Goal: Complete application form

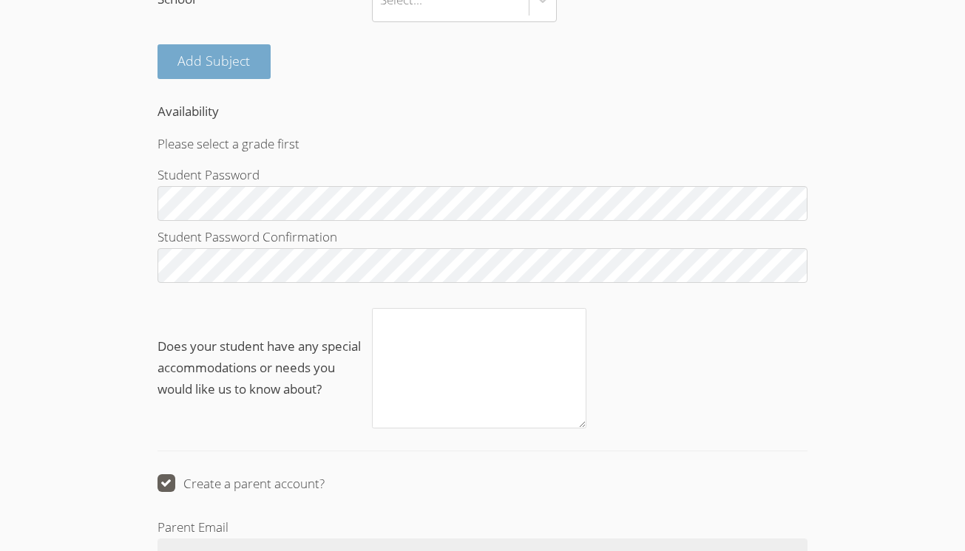
scroll to position [1267, 0]
click at [229, 44] on button "Add Subject" at bounding box center [214, 61] width 114 height 35
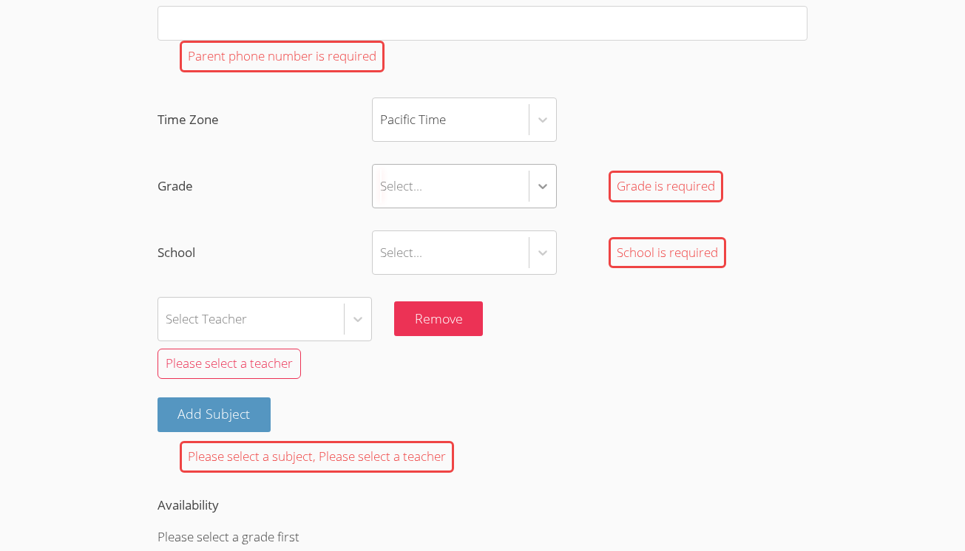
click at [549, 179] on icon at bounding box center [542, 186] width 15 height 15
click at [381, 169] on input "Grade Select... Grade is required" at bounding box center [380, 186] width 1 height 34
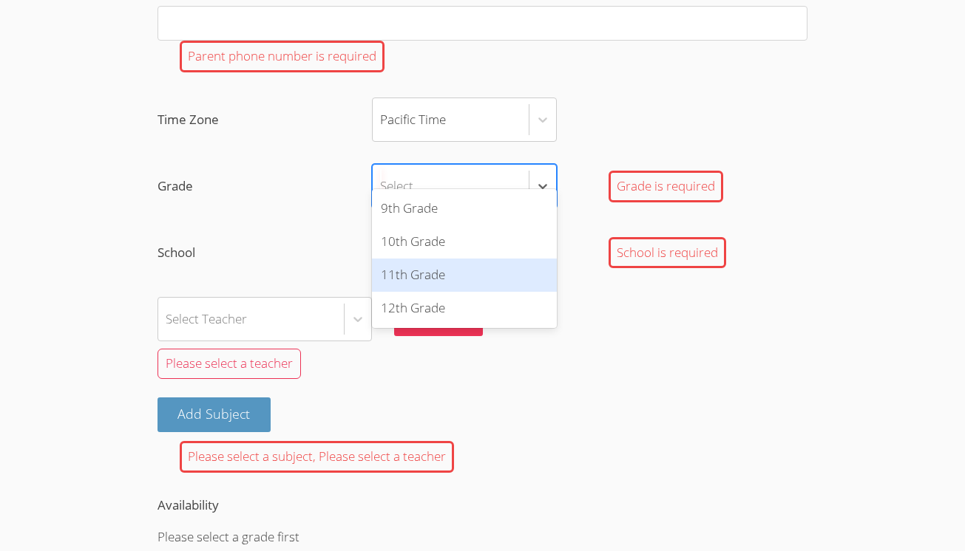
click at [461, 272] on div "11th Grade" at bounding box center [464, 275] width 185 height 33
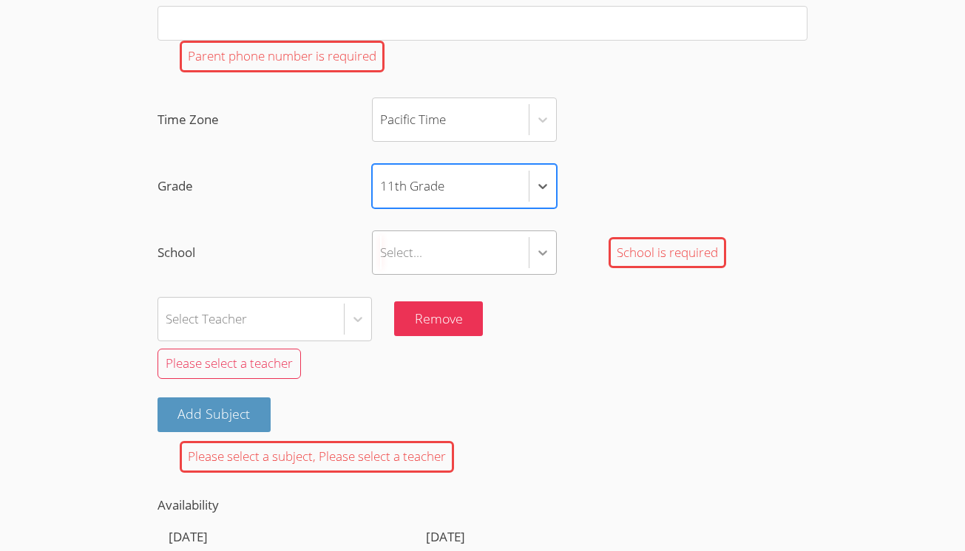
click at [540, 245] on icon at bounding box center [542, 252] width 15 height 15
click at [381, 236] on input "School Select... School is required" at bounding box center [380, 253] width 1 height 34
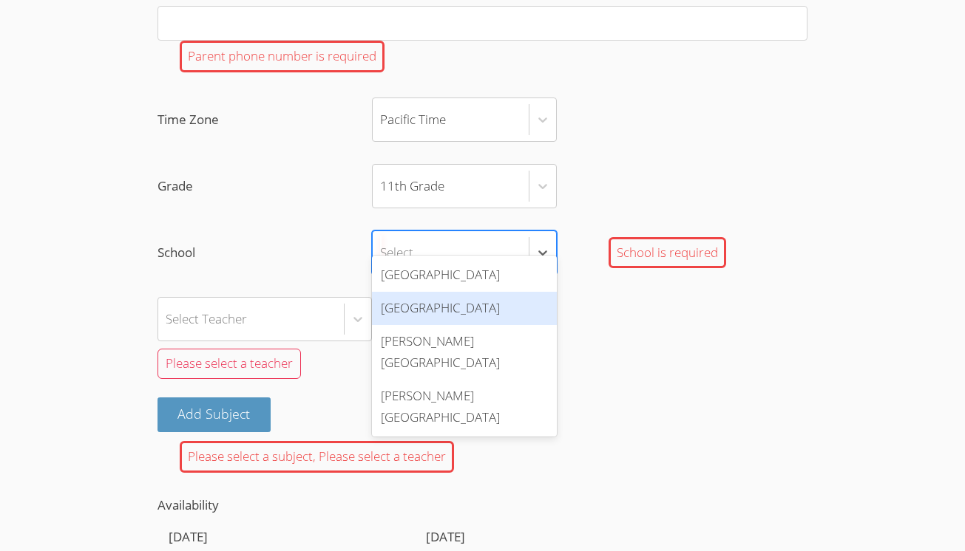
click at [479, 302] on div "[GEOGRAPHIC_DATA]" at bounding box center [464, 308] width 185 height 33
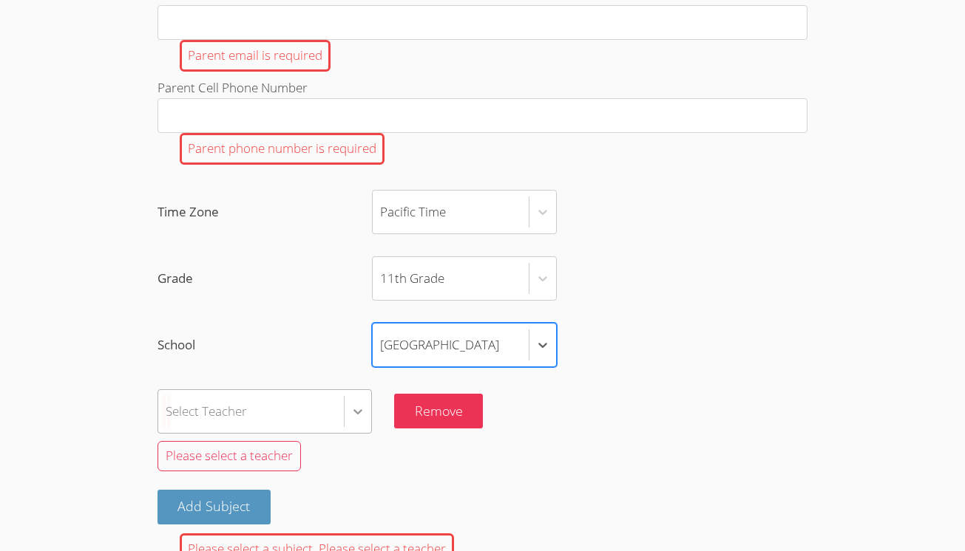
click at [357, 397] on div "Select Teacher" at bounding box center [264, 412] width 214 height 44
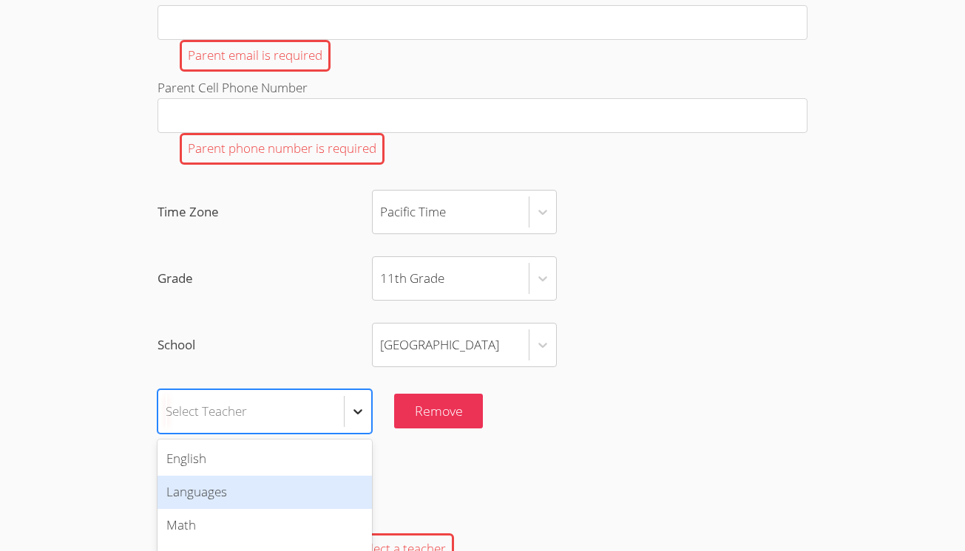
scroll to position [1244, 0]
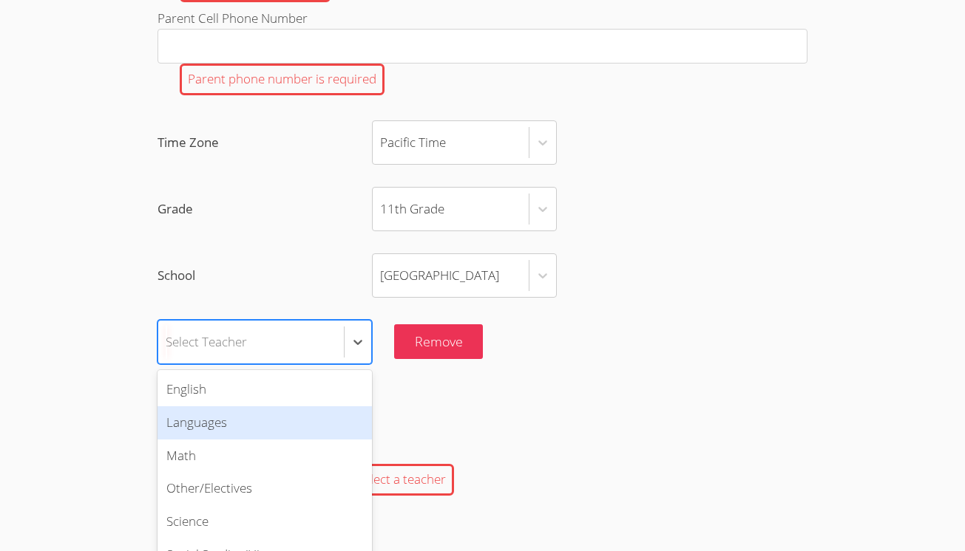
click at [263, 407] on div "Languages" at bounding box center [264, 423] width 214 height 33
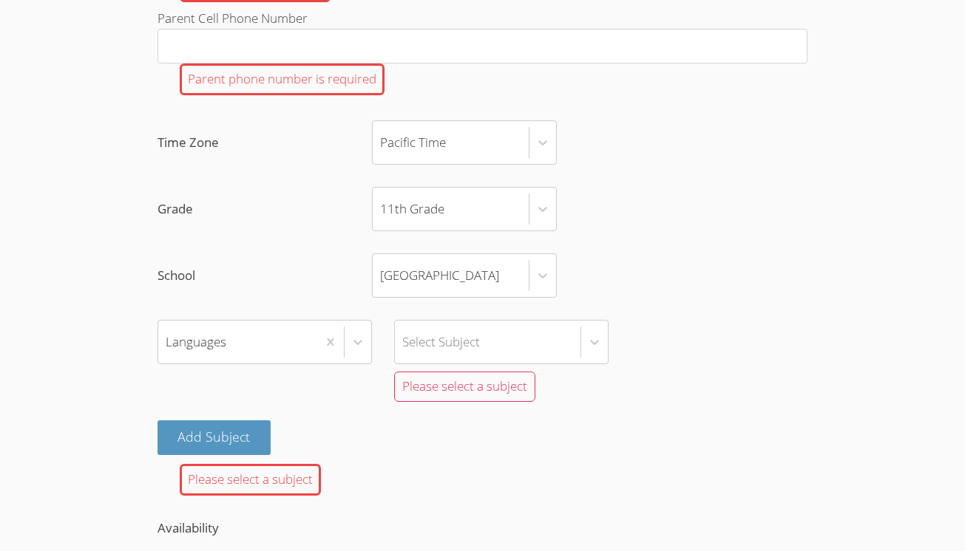
click at [611, 320] on div "Languages Select Subject" at bounding box center [482, 342] width 650 height 44
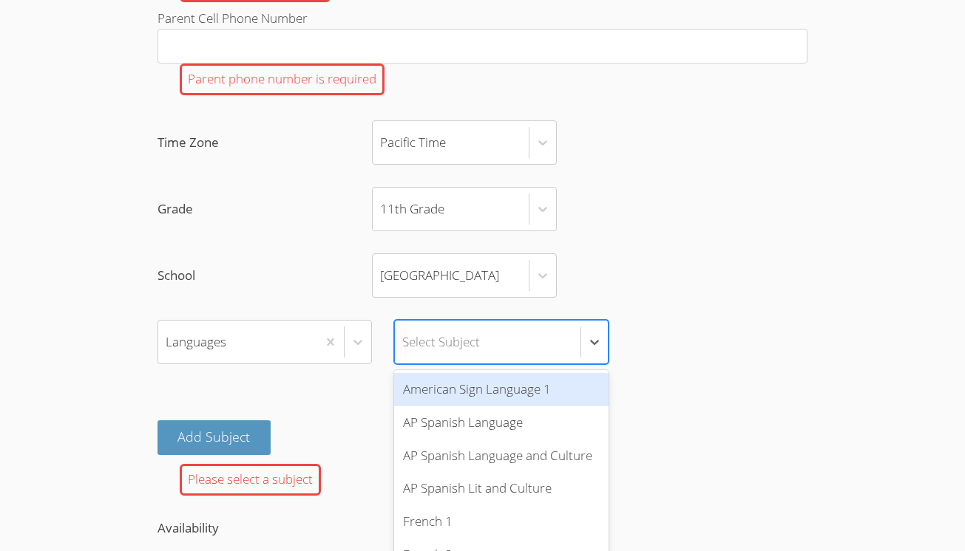
scroll to position [1265, 0]
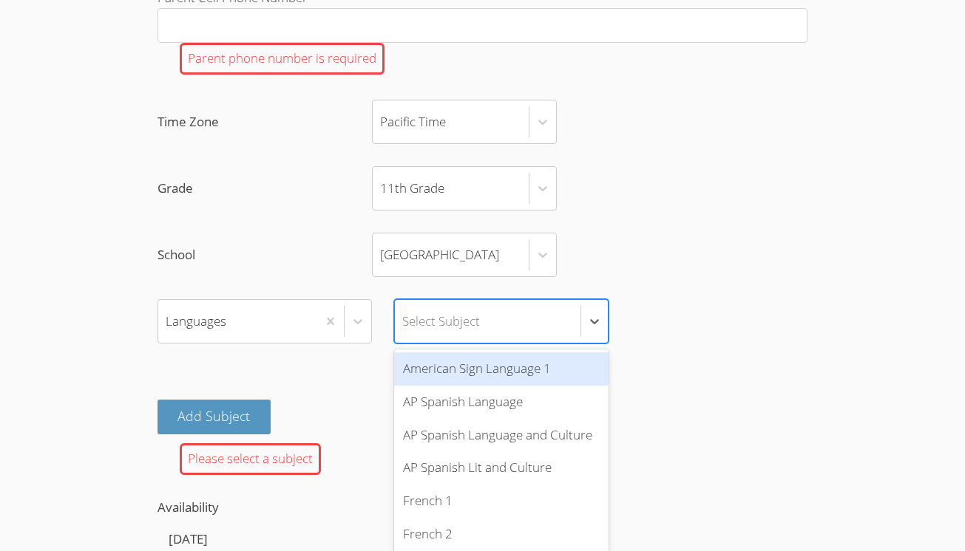
click at [593, 316] on div at bounding box center [593, 321] width 27 height 43
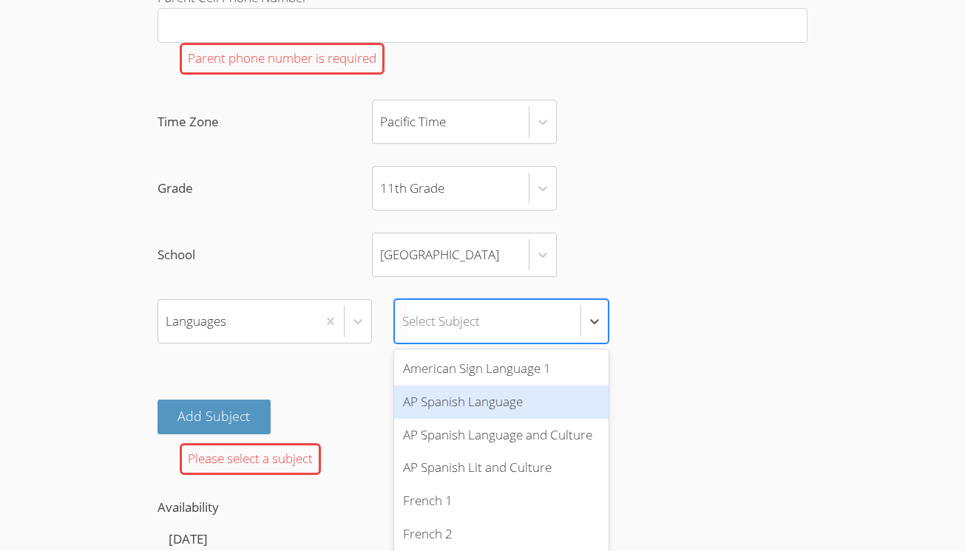
click at [557, 386] on div "AP Spanish Language" at bounding box center [501, 402] width 214 height 33
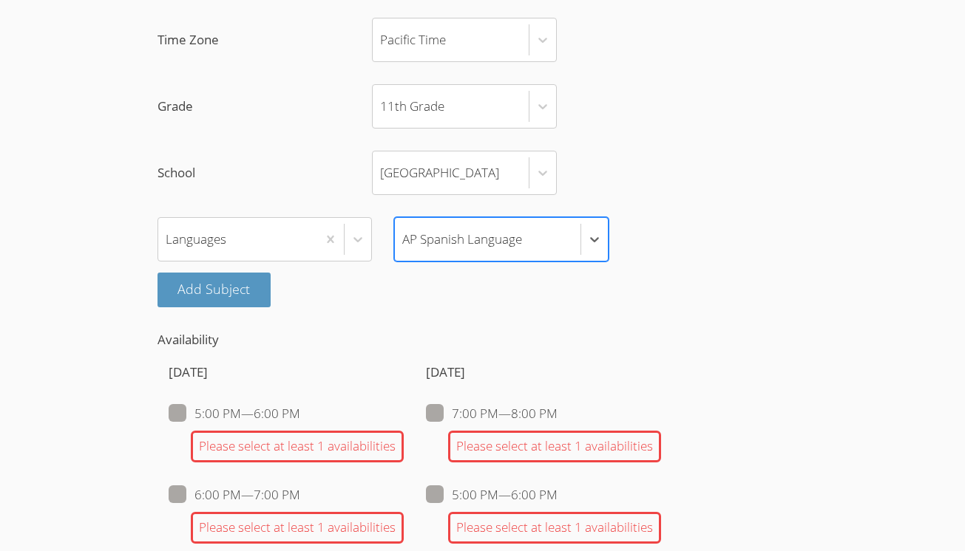
scroll to position [1346, 0]
